Goal: Task Accomplishment & Management: Use online tool/utility

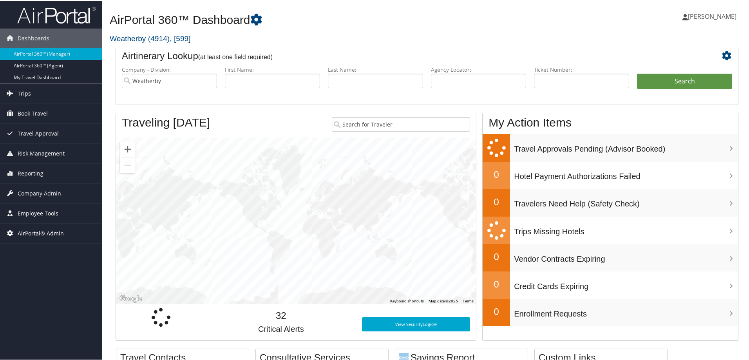
click at [40, 232] on span "AirPortal® Admin" at bounding box center [41, 233] width 46 height 20
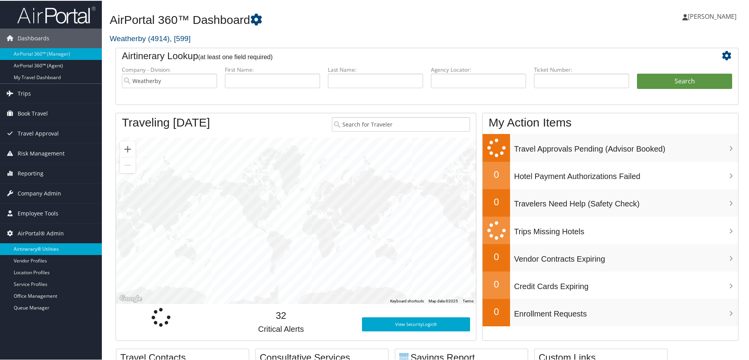
click at [42, 245] on link "Airtinerary® Utilities" at bounding box center [51, 249] width 102 height 12
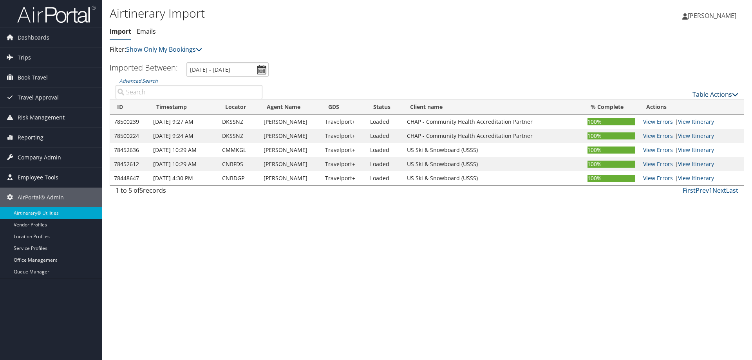
click at [715, 94] on link "Table Actions" at bounding box center [716, 94] width 46 height 9
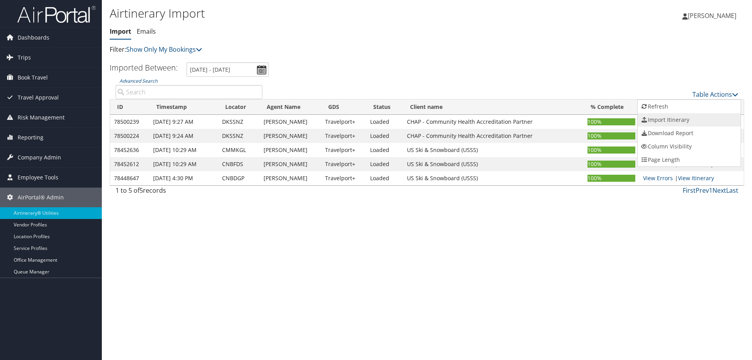
click at [656, 119] on link "Import Itinerary" at bounding box center [689, 119] width 103 height 13
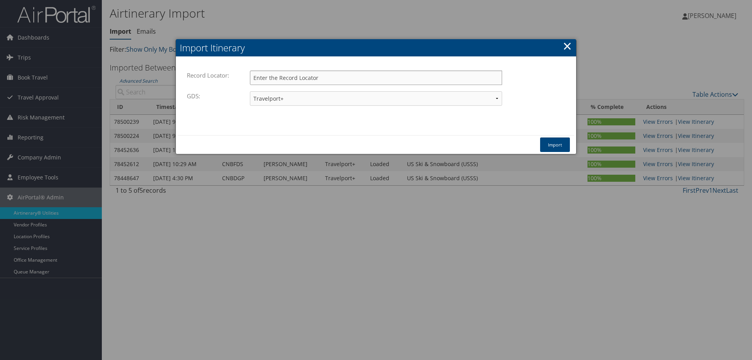
paste input "DL7DFG"
type input "DL7DFG"
click at [554, 147] on button "Import" at bounding box center [555, 145] width 30 height 14
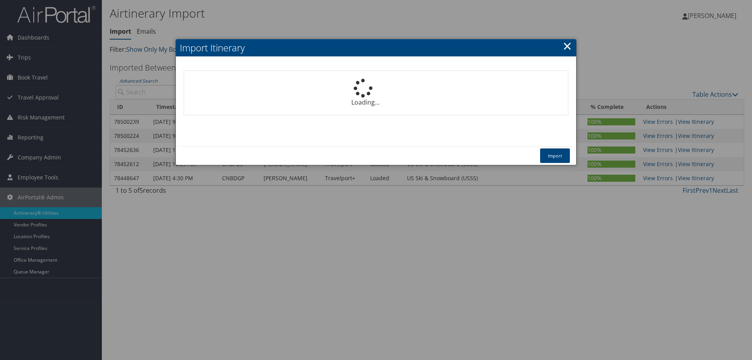
select select "1P"
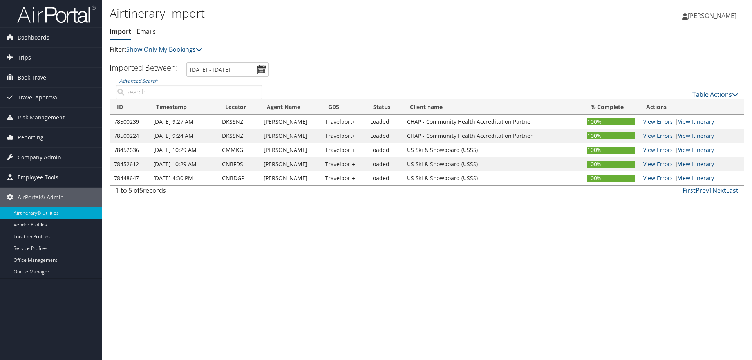
click at [121, 325] on div "Airtinerary Import [GEOGRAPHIC_DATA] Emails Import Emails Filter: Show Only My …" at bounding box center [427, 180] width 650 height 360
drag, startPoint x: 94, startPoint y: 310, endPoint x: 110, endPoint y: 183, distance: 128.3
click at [96, 302] on div "Dashboards AirPortal 360™ (Manager) AirPortal 360™ (Agent) My Travel Dashboard …" at bounding box center [376, 180] width 752 height 360
